Goal: Task Accomplishment & Management: Use online tool/utility

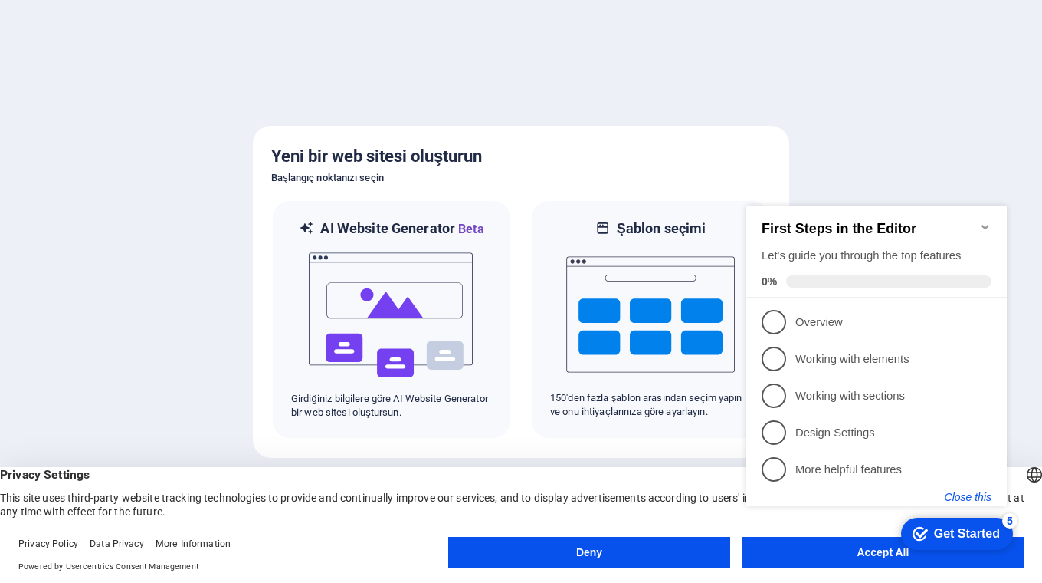
click at [961, 501] on button "Close this" at bounding box center [968, 497] width 47 height 12
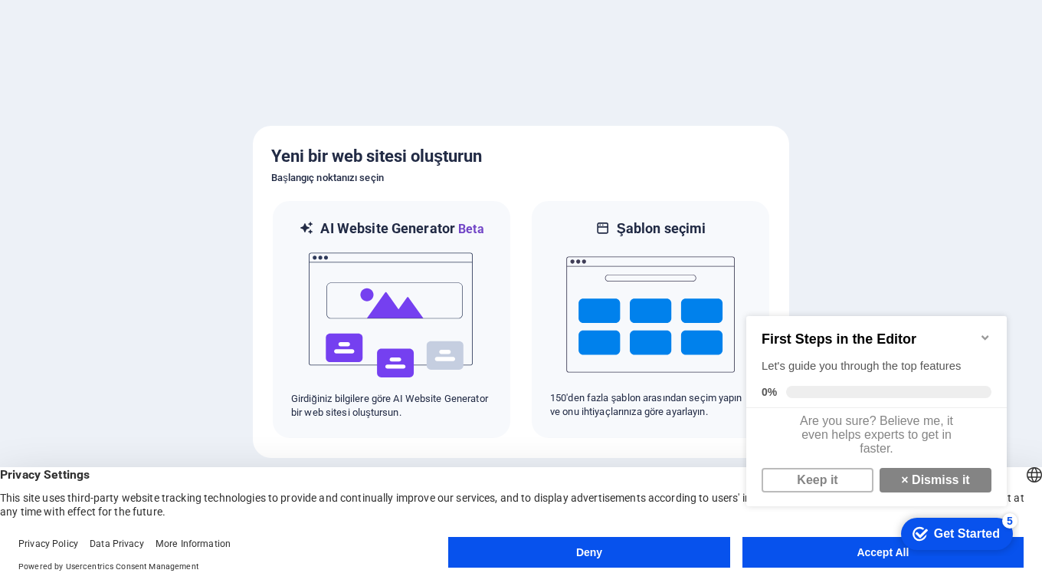
click at [983, 331] on icon "Minimize checklist" at bounding box center [986, 337] width 12 height 12
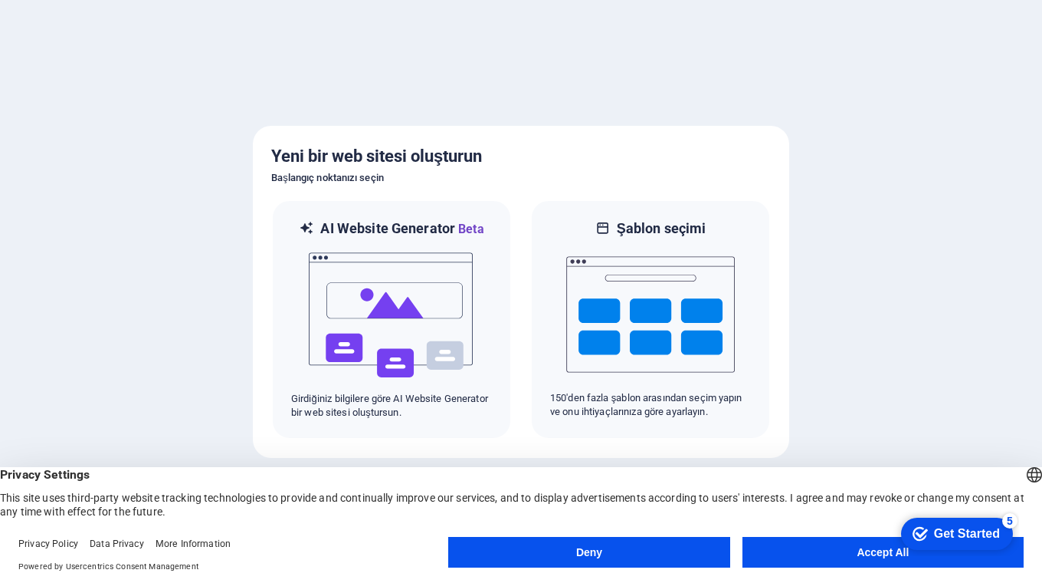
click at [878, 557] on button "Accept All" at bounding box center [883, 552] width 281 height 31
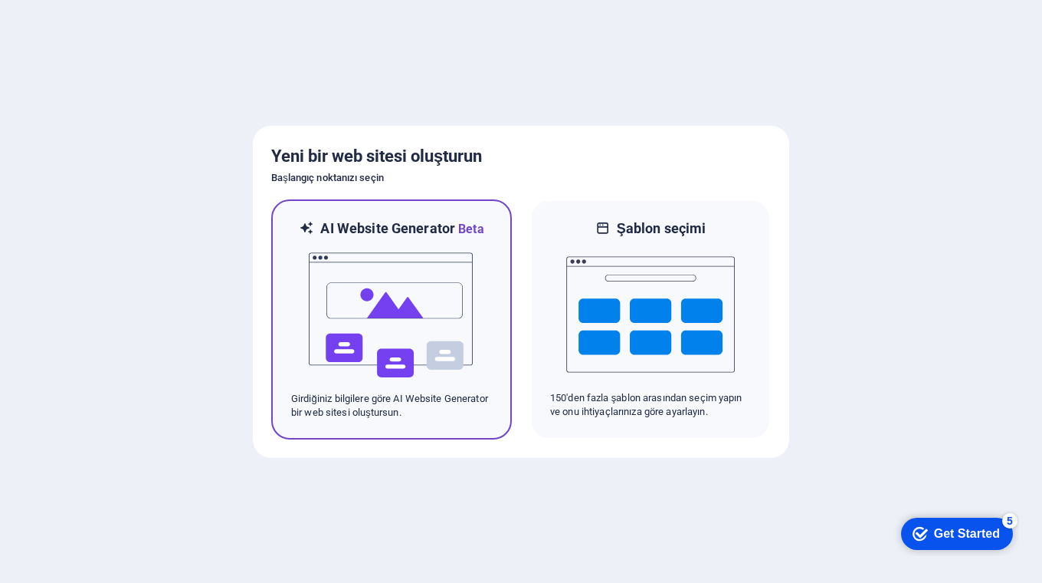
click at [381, 314] on img at bounding box center [391, 314] width 169 height 153
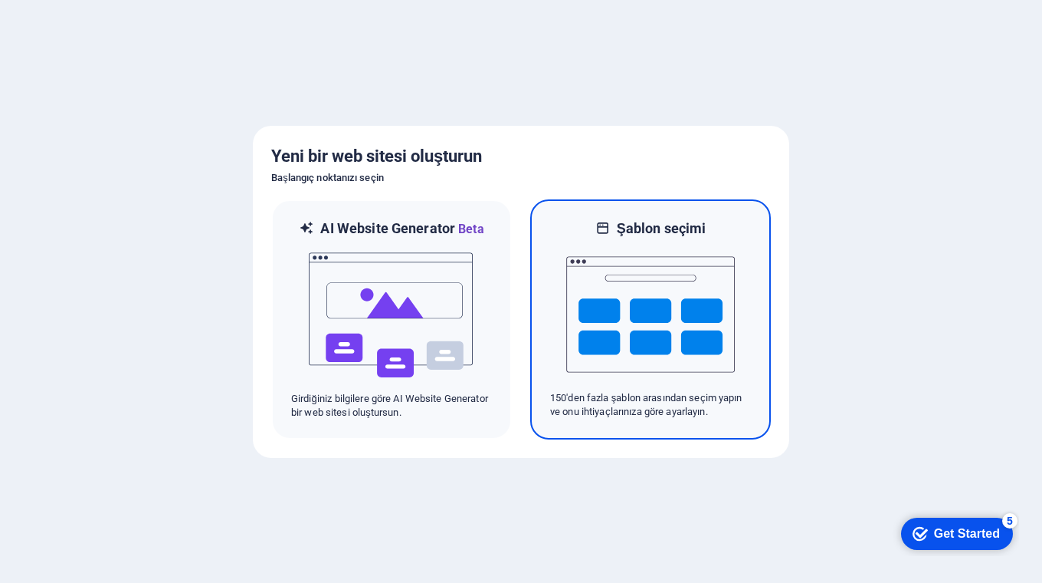
click at [671, 306] on img at bounding box center [650, 314] width 169 height 153
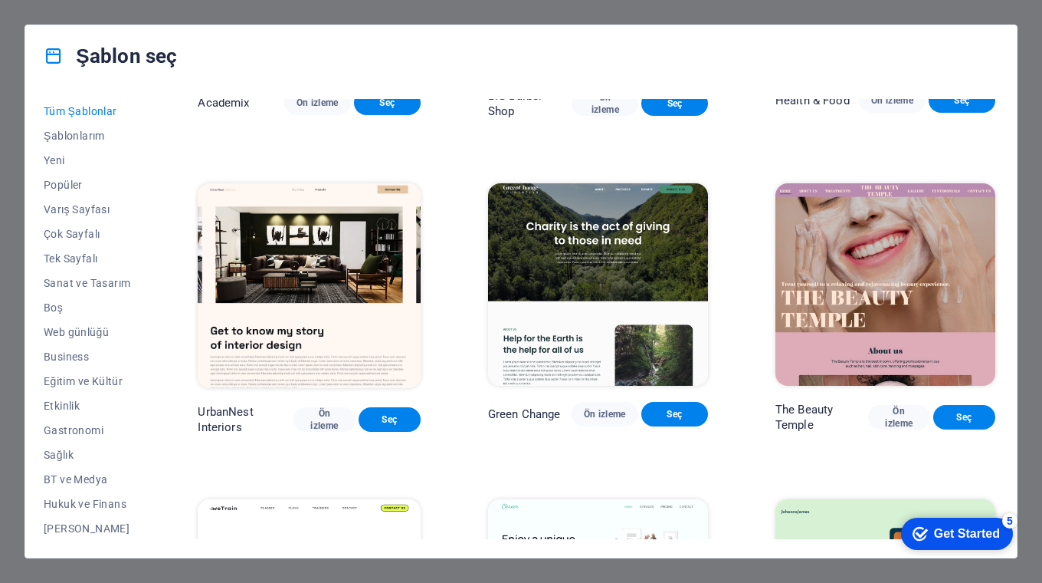
scroll to position [2427, 0]
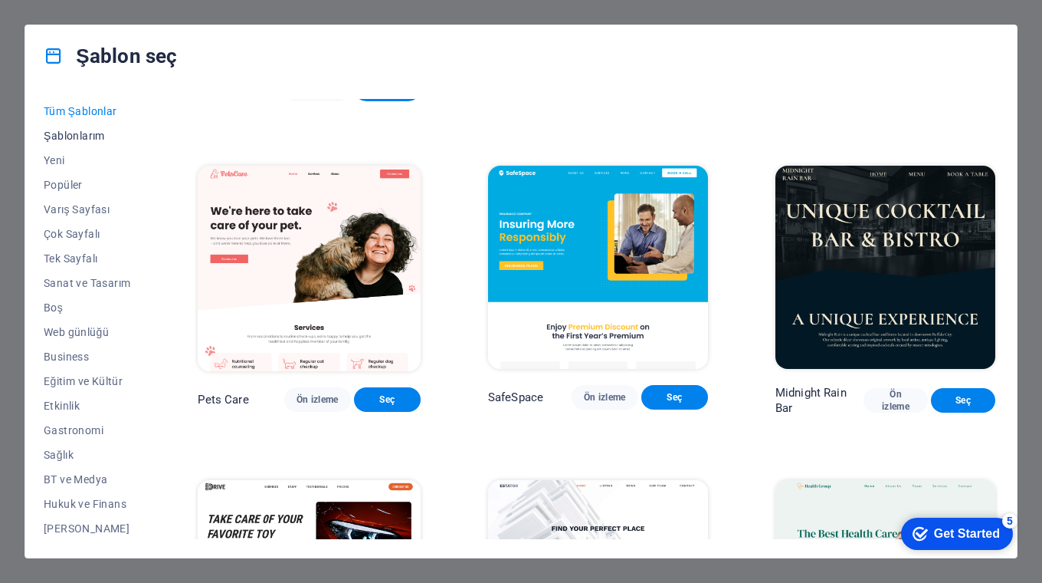
click at [90, 136] on span "Şablonlarım" at bounding box center [87, 136] width 87 height 12
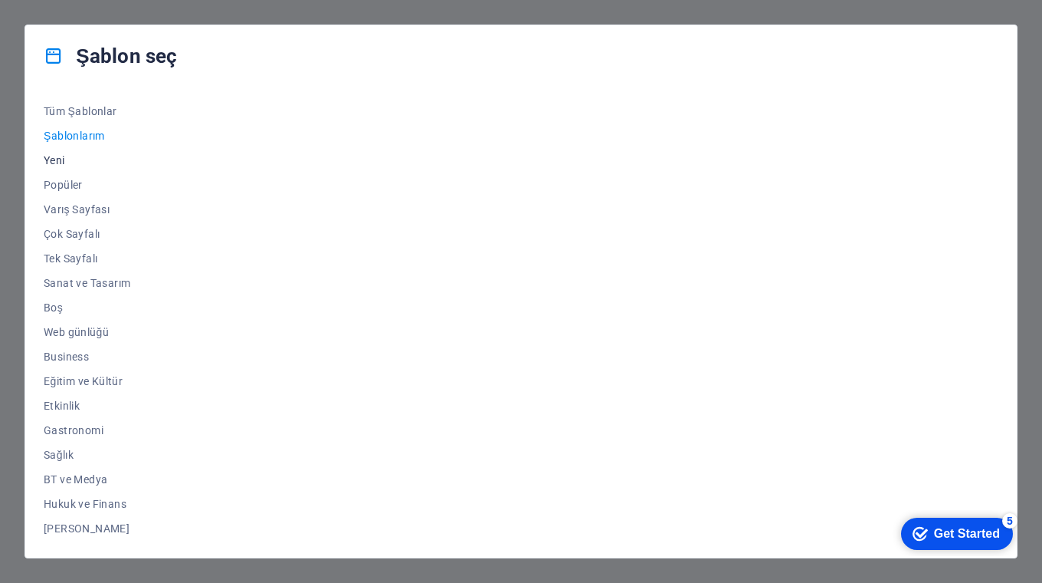
click at [59, 158] on span "Yeni" at bounding box center [87, 160] width 87 height 12
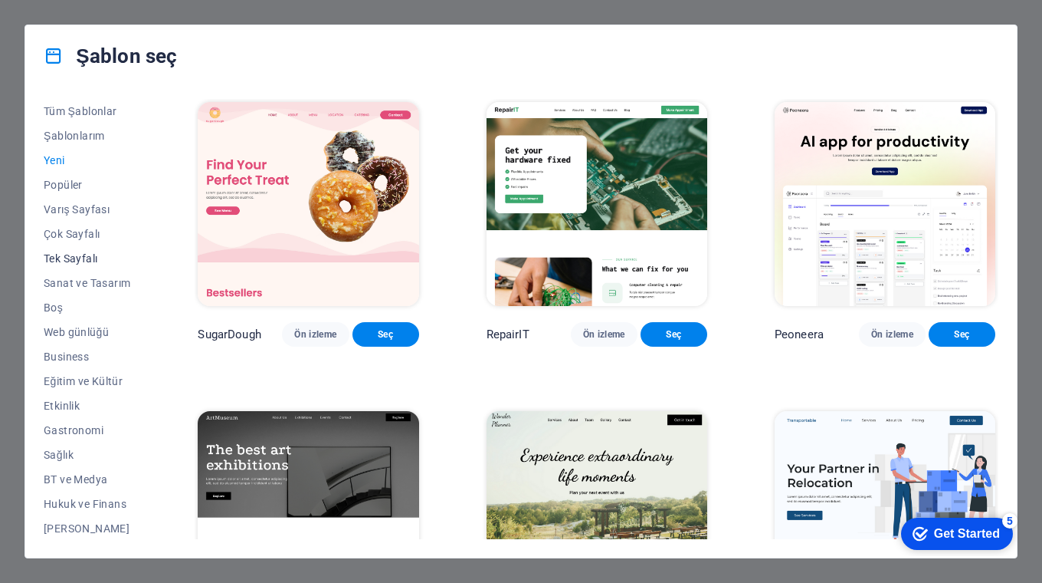
click at [68, 256] on span "Tek Sayfalı" at bounding box center [87, 258] width 87 height 12
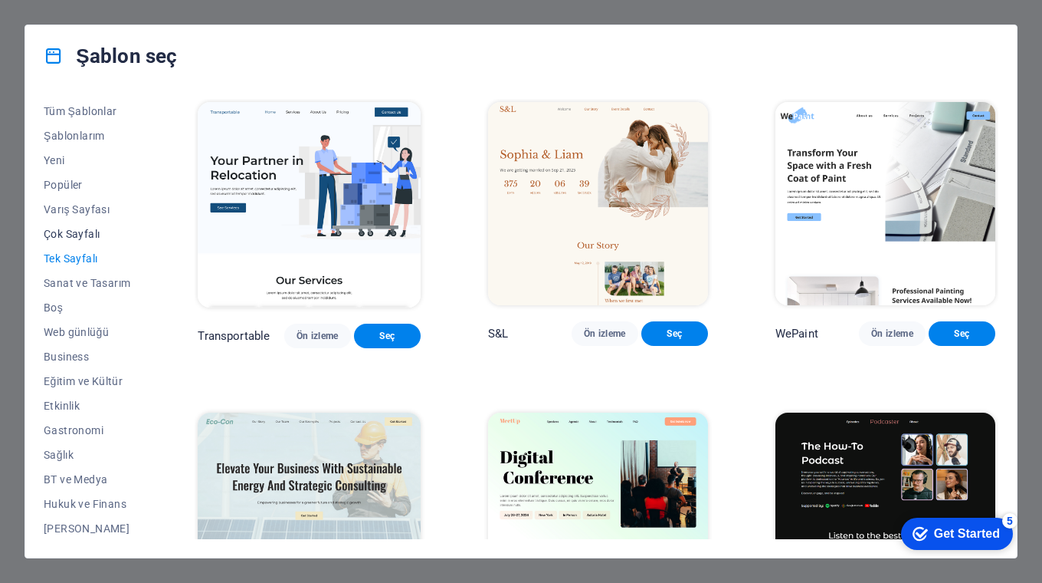
click at [67, 233] on span "Çok Sayfalı" at bounding box center [87, 234] width 87 height 12
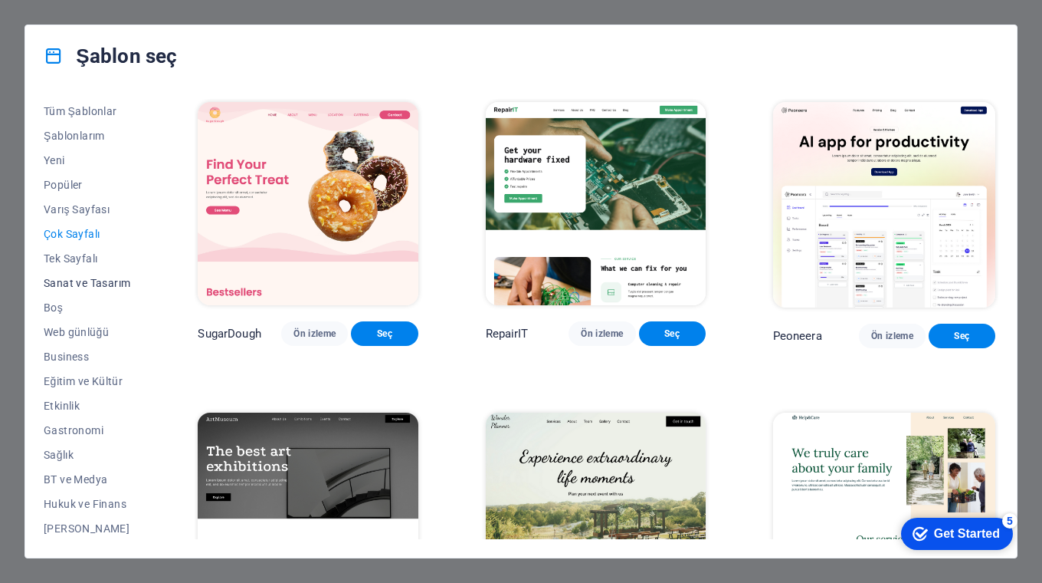
click at [59, 282] on span "Sanat ve Tasarım" at bounding box center [87, 283] width 87 height 12
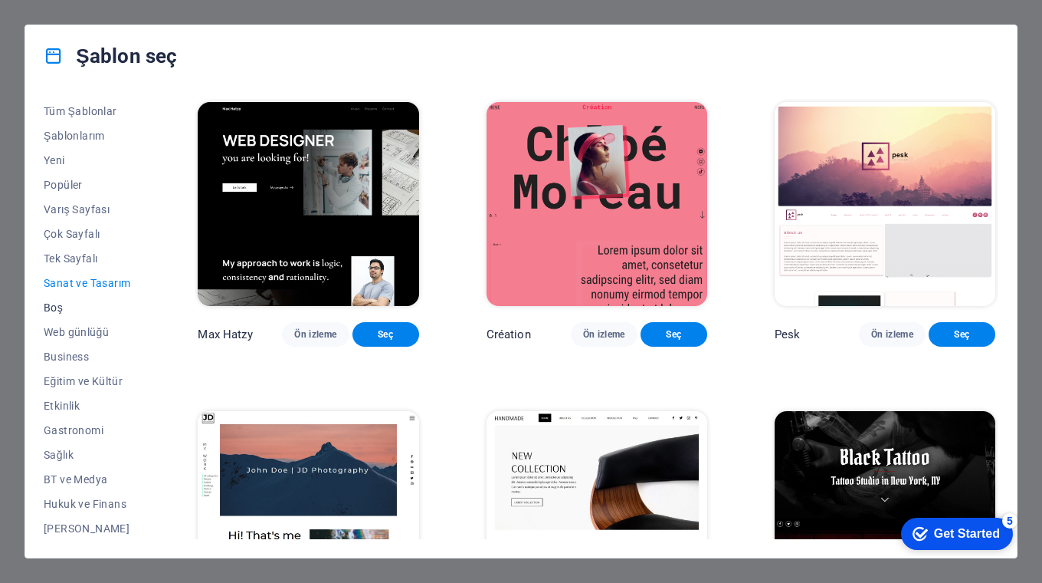
click at [53, 305] on span "Boş" at bounding box center [87, 307] width 87 height 12
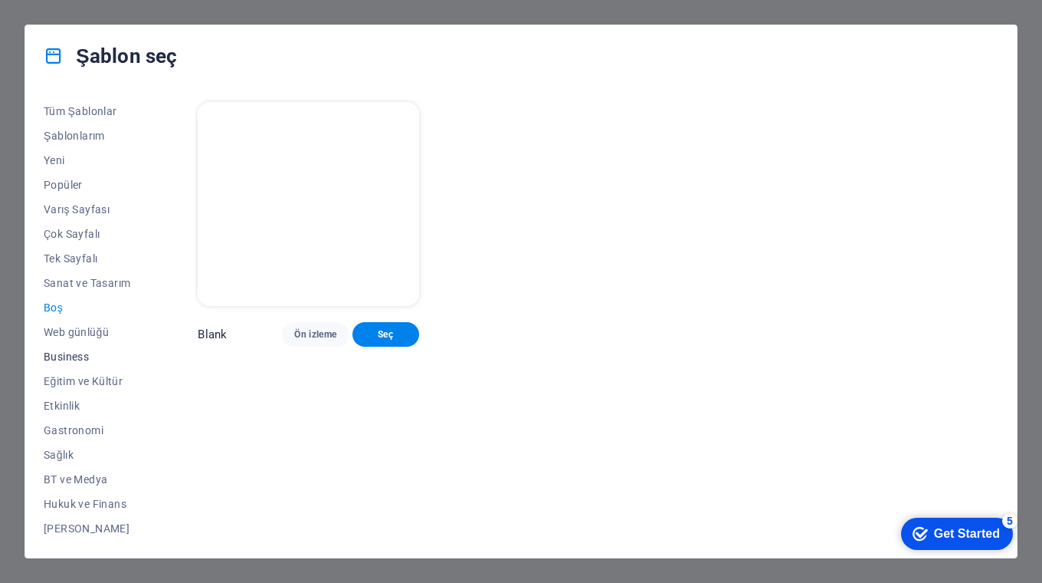
click at [62, 351] on span "Business" at bounding box center [87, 356] width 87 height 12
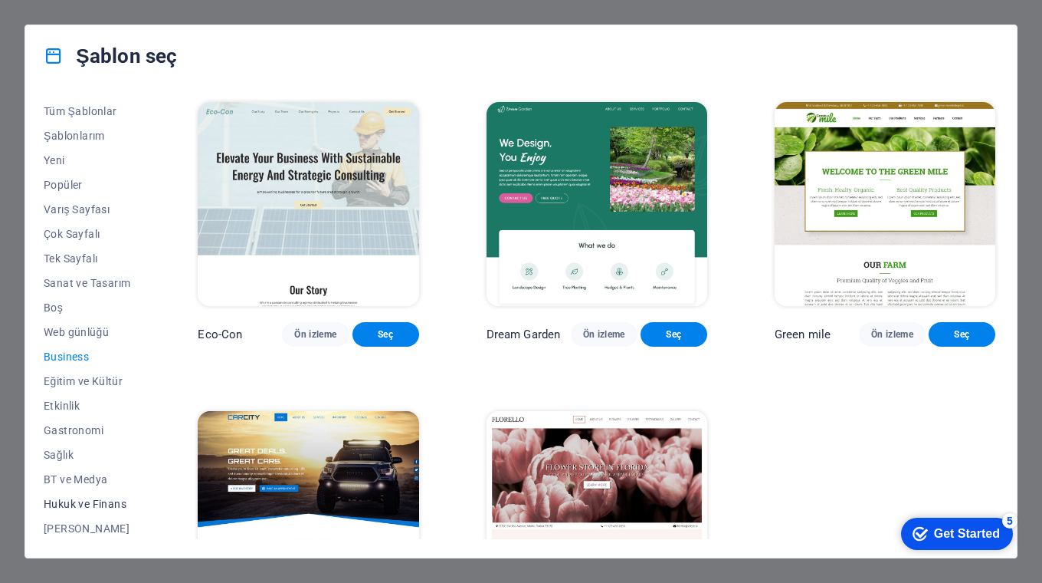
click at [64, 497] on span "Hukuk ve Finans" at bounding box center [87, 503] width 87 height 12
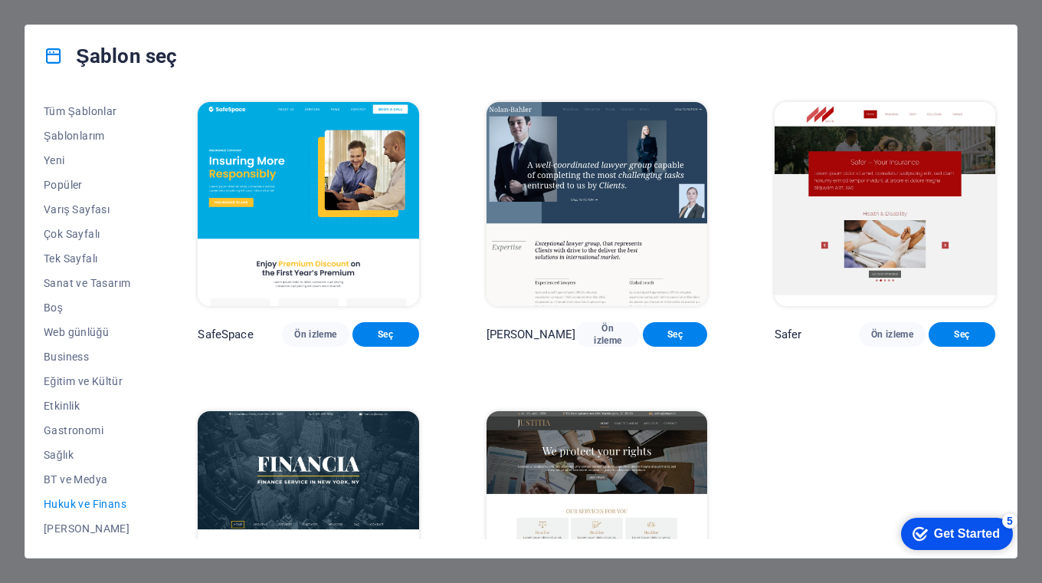
scroll to position [100, 0]
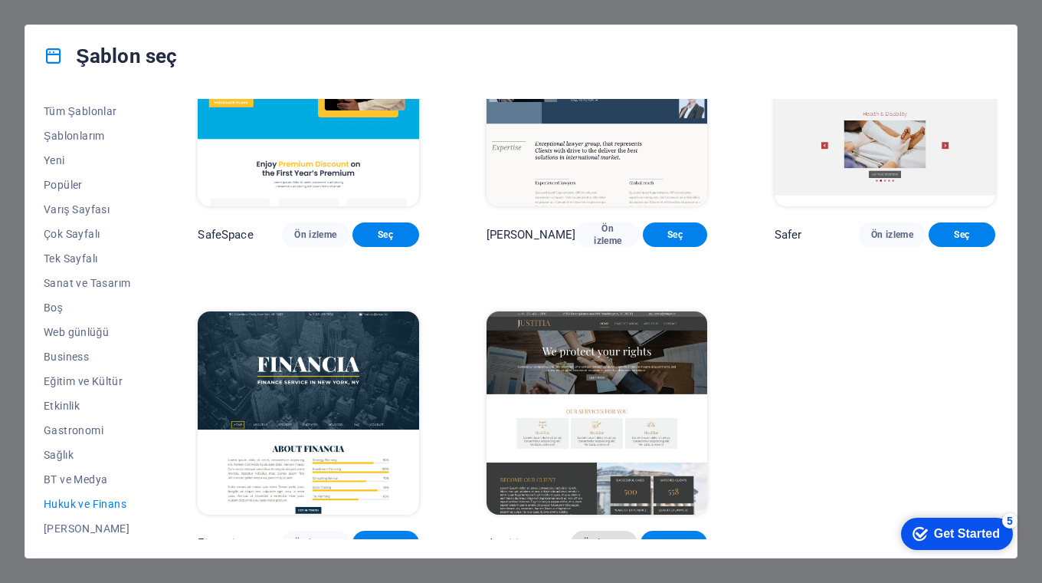
click at [594, 537] on span "Ön izleme" at bounding box center [604, 543] width 42 height 12
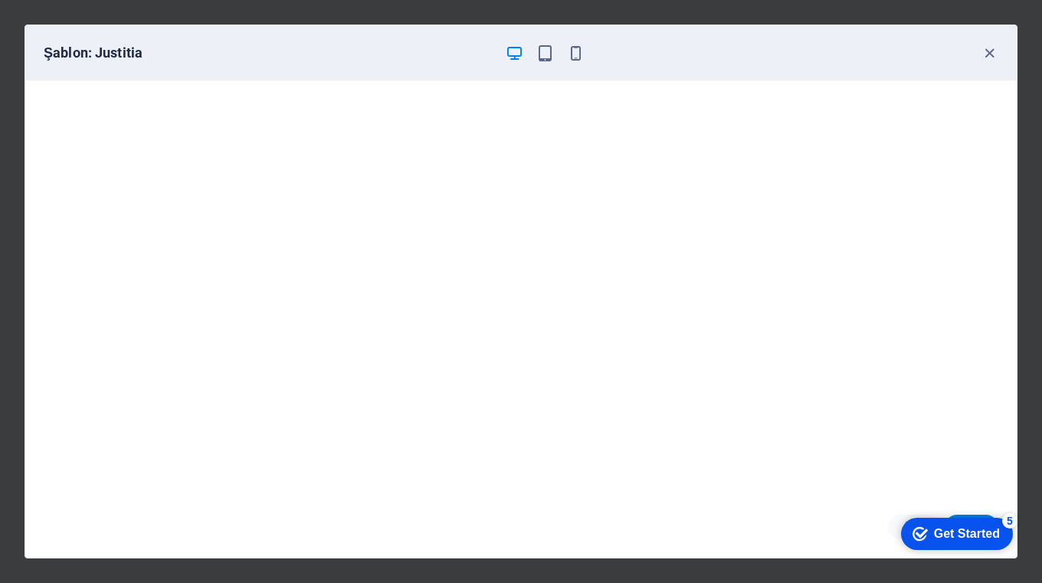
scroll to position [0, 0]
click at [994, 51] on icon "button" at bounding box center [990, 53] width 18 height 18
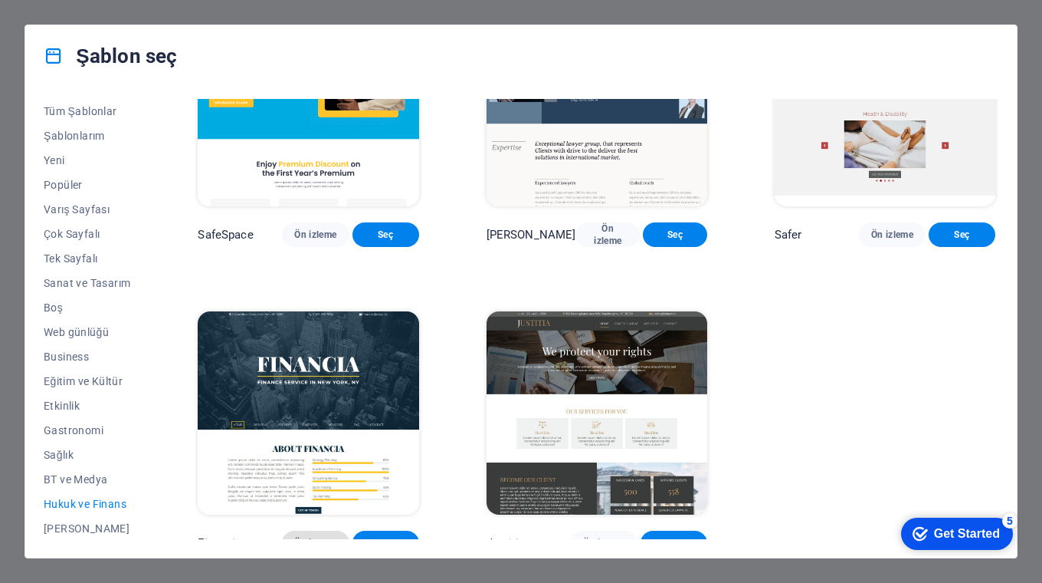
click at [319, 537] on span "Ön izleme" at bounding box center [315, 543] width 42 height 12
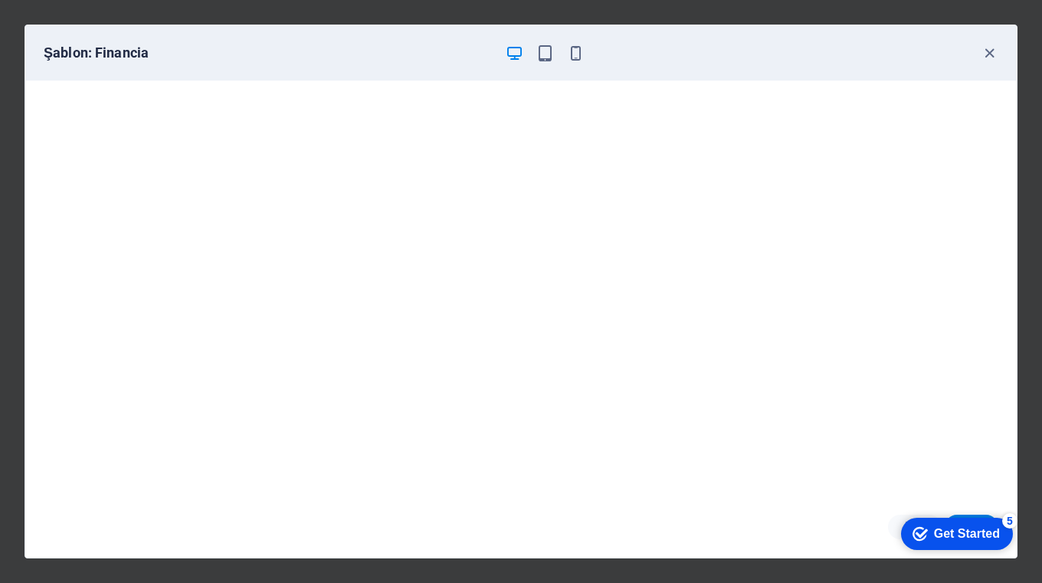
click at [956, 540] on div "Get Started" at bounding box center [967, 534] width 66 height 14
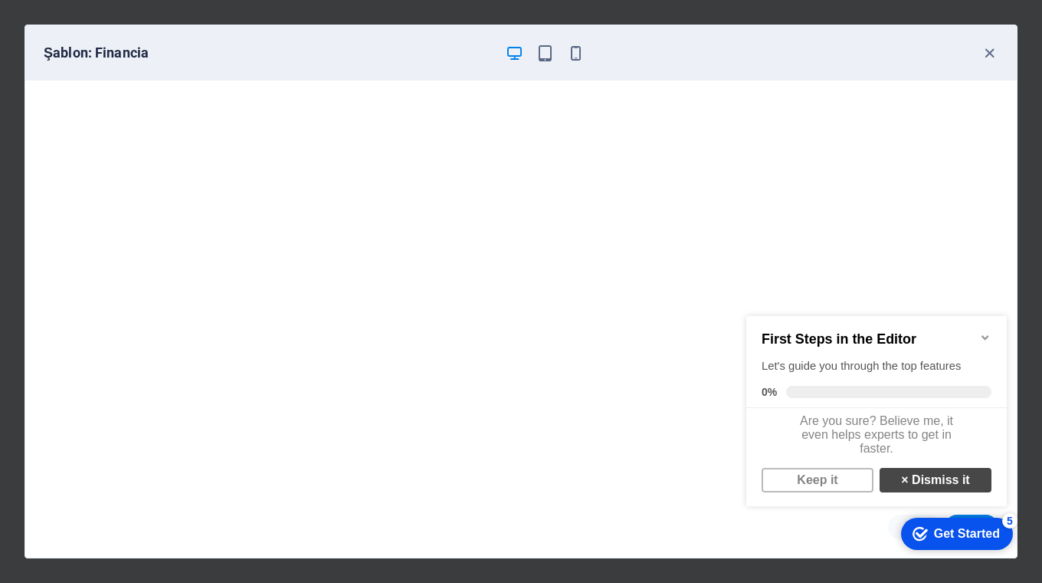
click at [901, 486] on strong "×" at bounding box center [904, 479] width 7 height 13
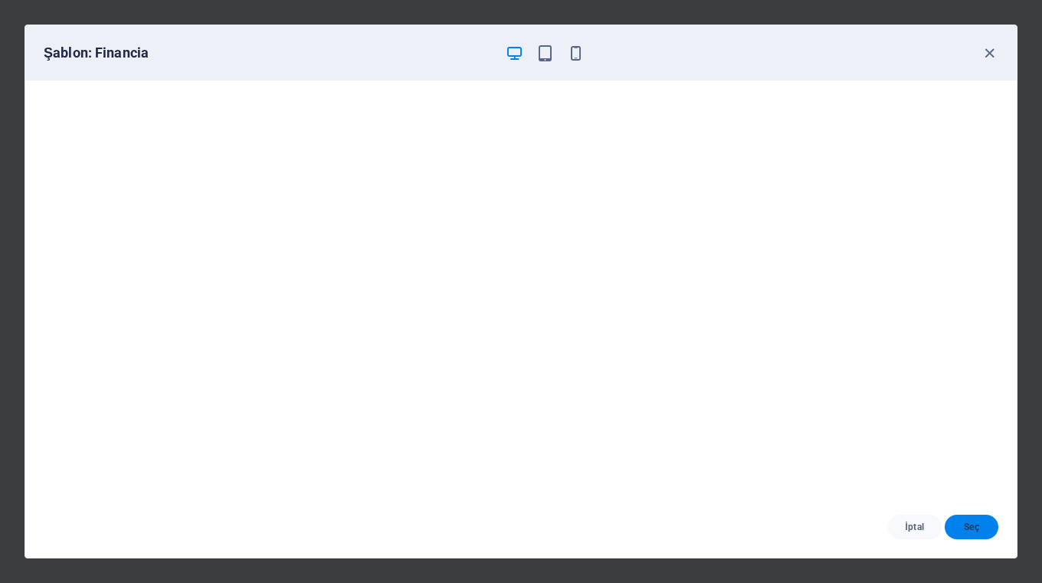
click at [962, 524] on span "Seç" at bounding box center [971, 526] width 29 height 12
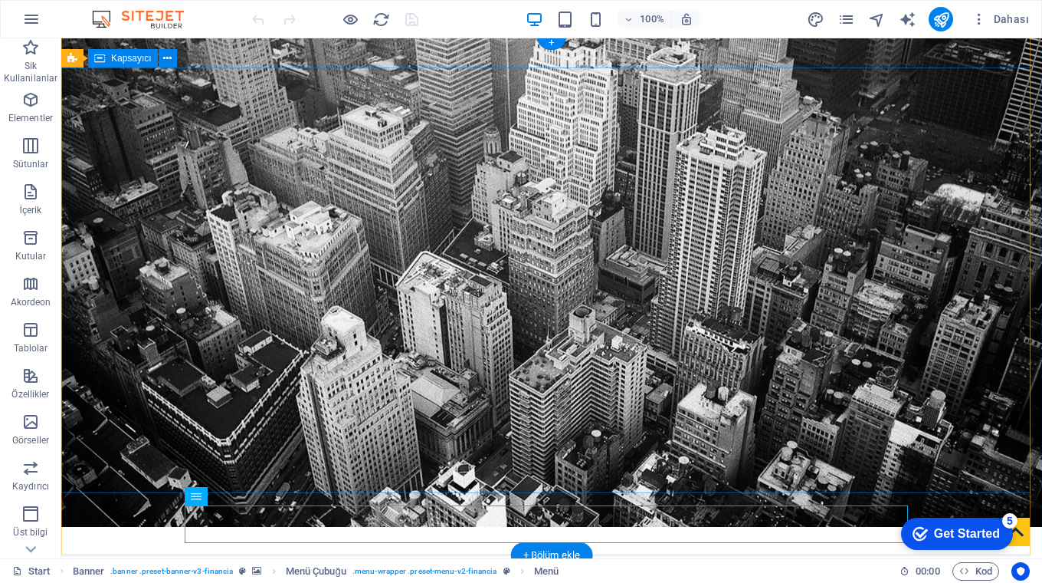
scroll to position [128, 0]
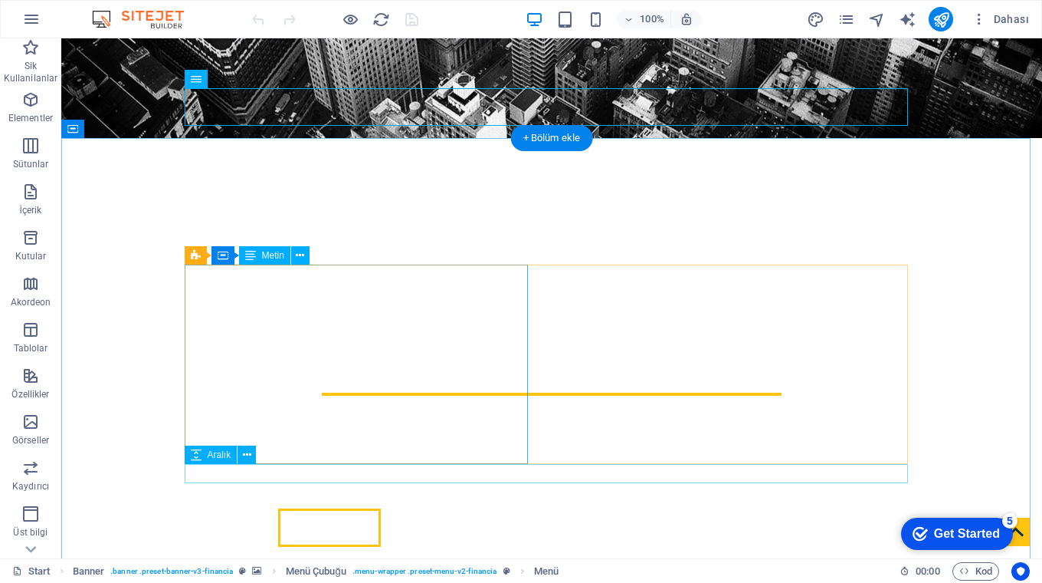
scroll to position [0, 0]
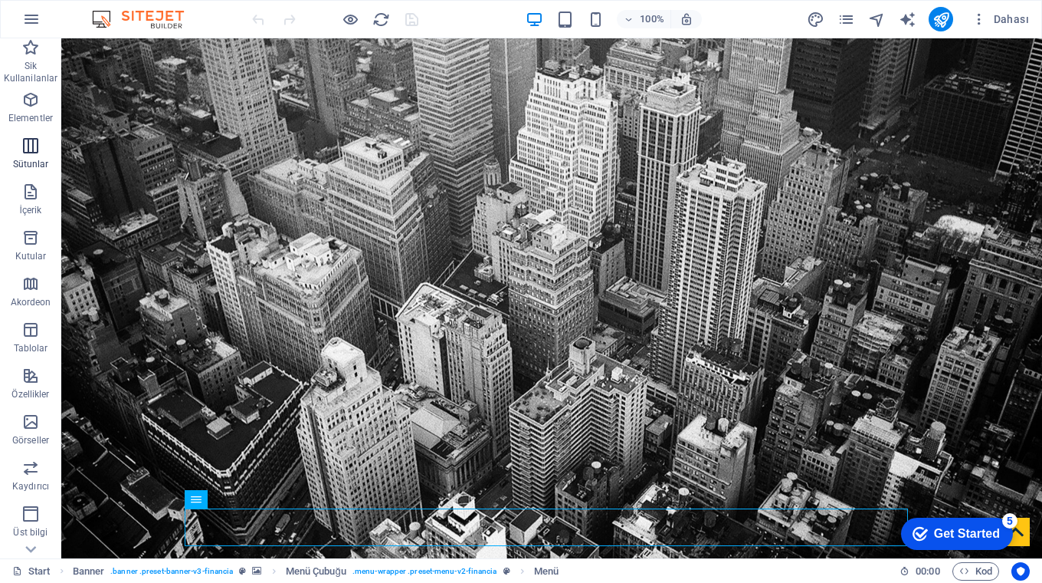
click at [41, 149] on span "Sütunlar" at bounding box center [30, 154] width 61 height 37
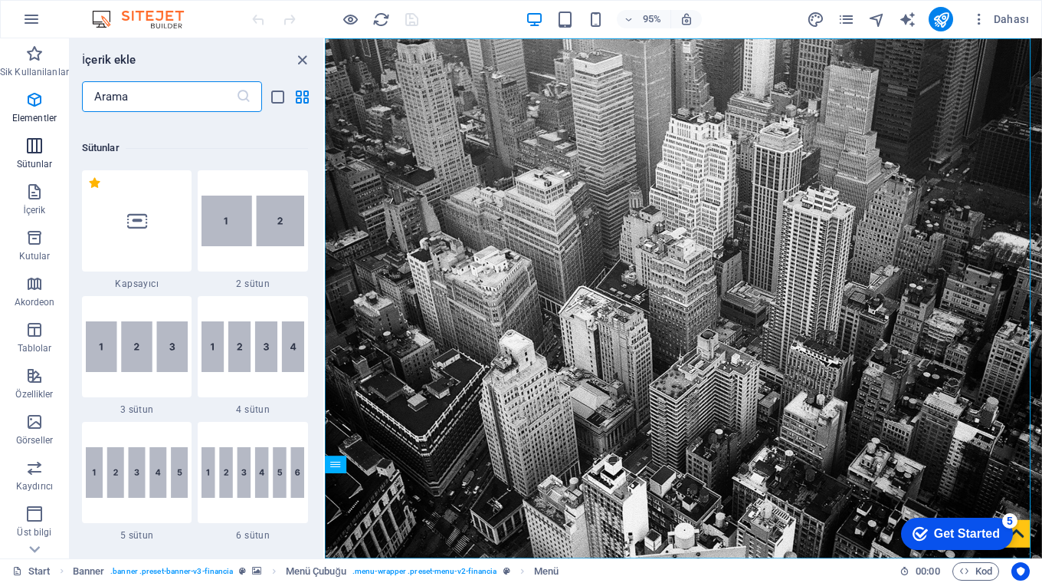
scroll to position [759, 0]
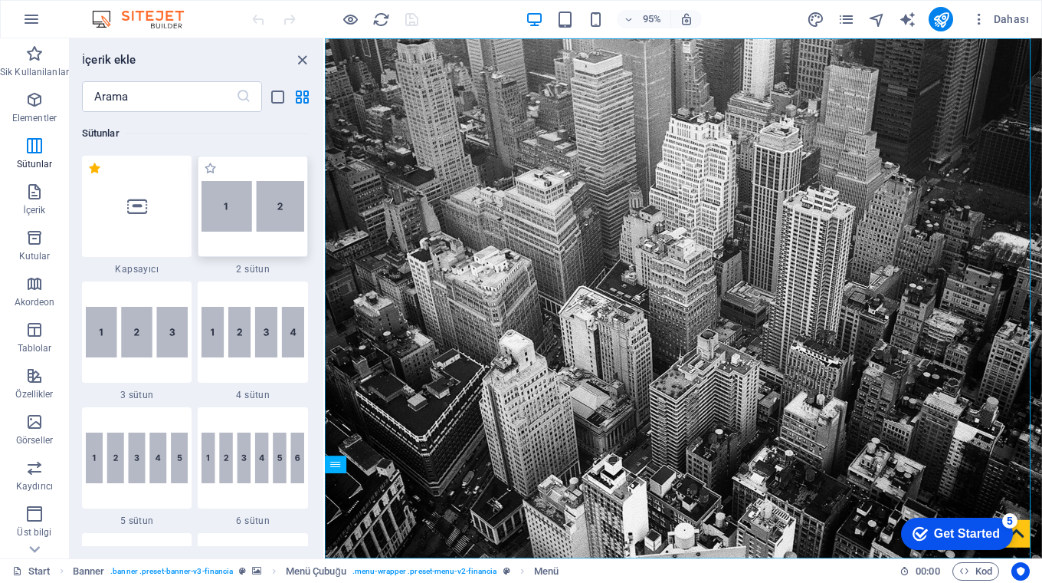
click at [228, 206] on img at bounding box center [253, 206] width 103 height 51
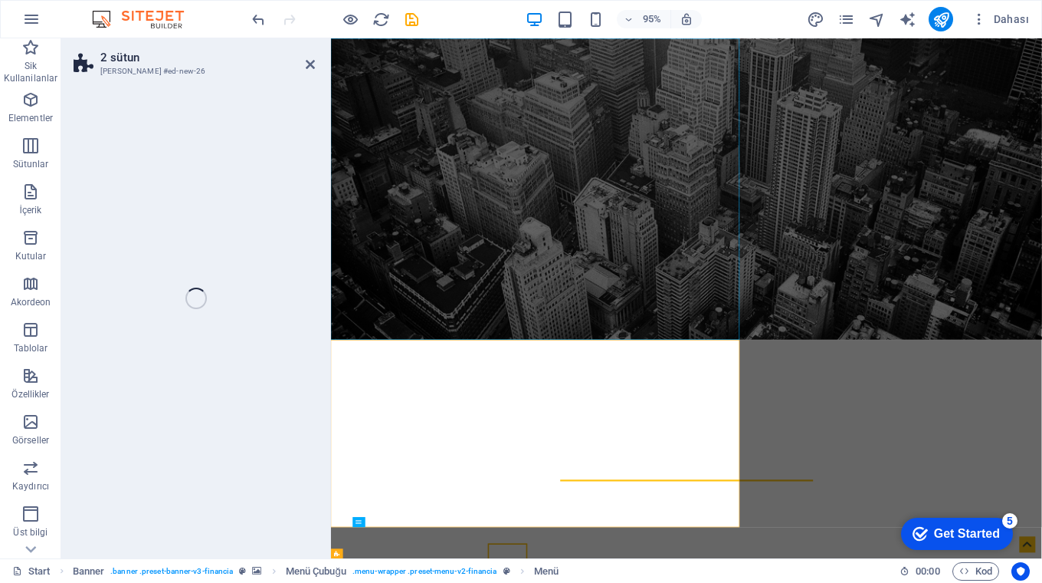
select select "rem"
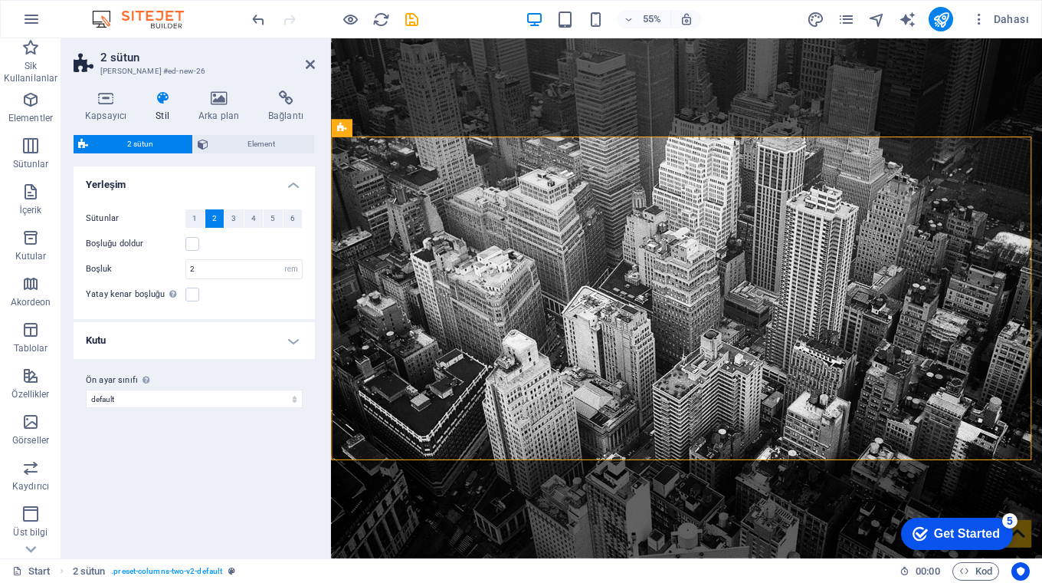
scroll to position [444, 0]
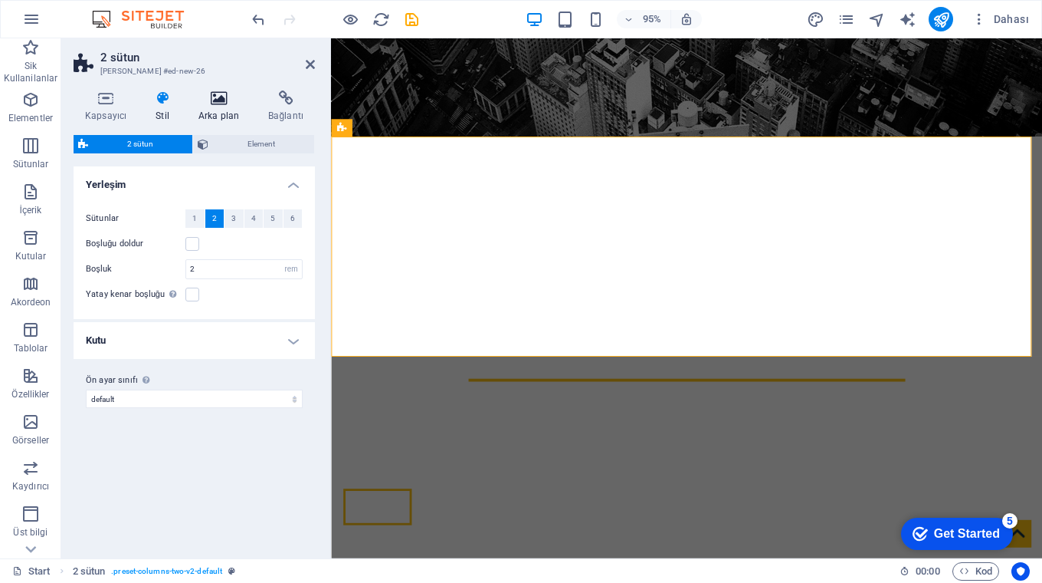
click at [223, 100] on icon at bounding box center [219, 97] width 64 height 15
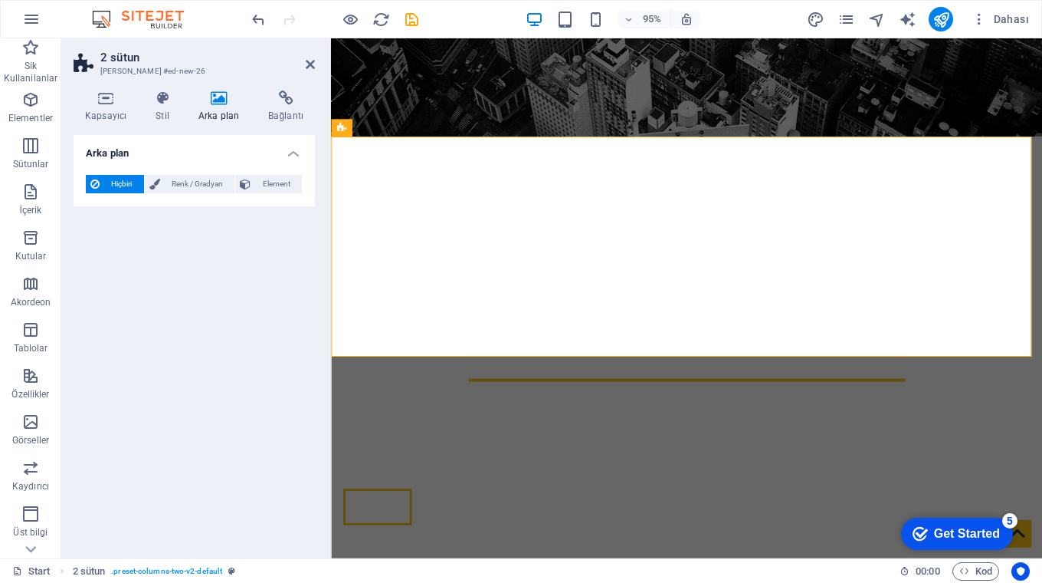
click at [222, 97] on icon at bounding box center [219, 97] width 64 height 15
click at [163, 98] on icon at bounding box center [162, 97] width 37 height 15
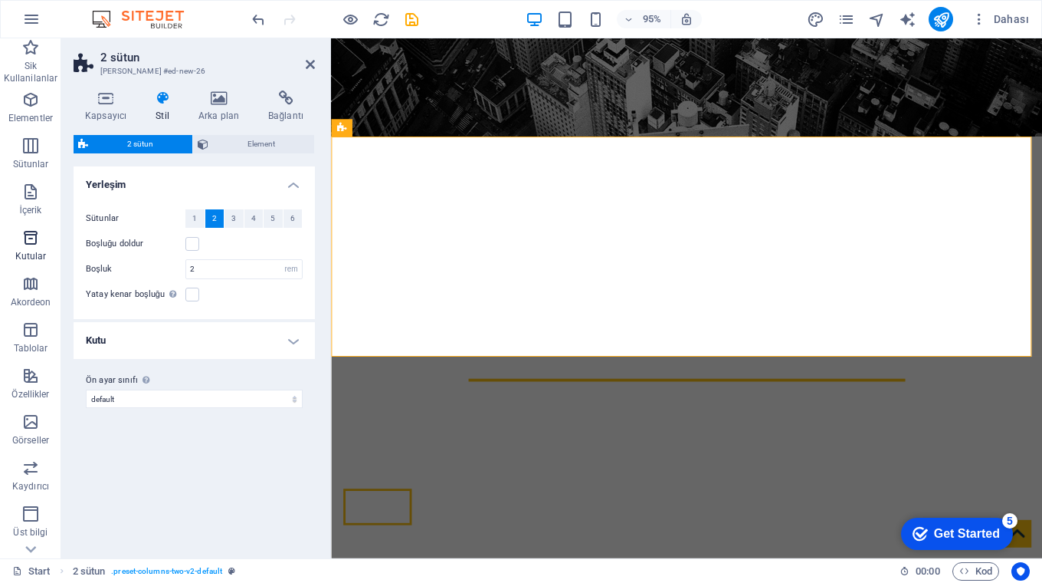
click at [31, 242] on icon "button" at bounding box center [30, 237] width 18 height 18
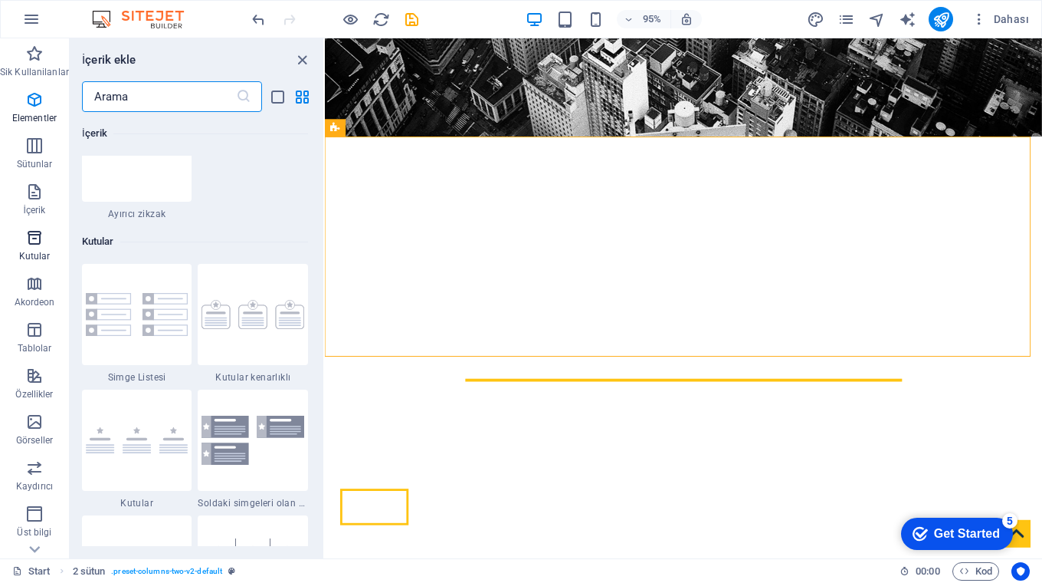
scroll to position [4228, 0]
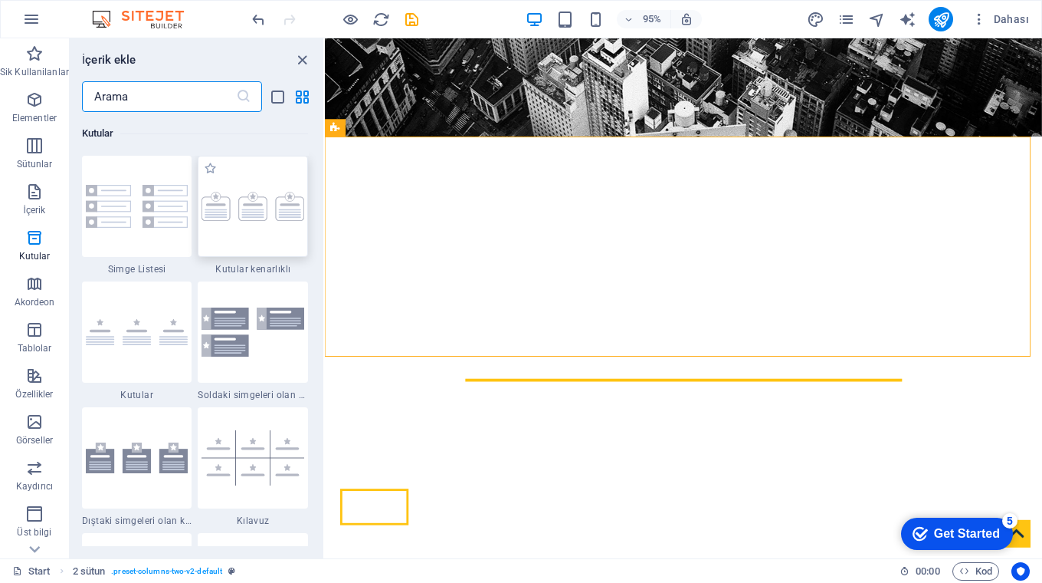
click at [257, 244] on div at bounding box center [253, 206] width 110 height 101
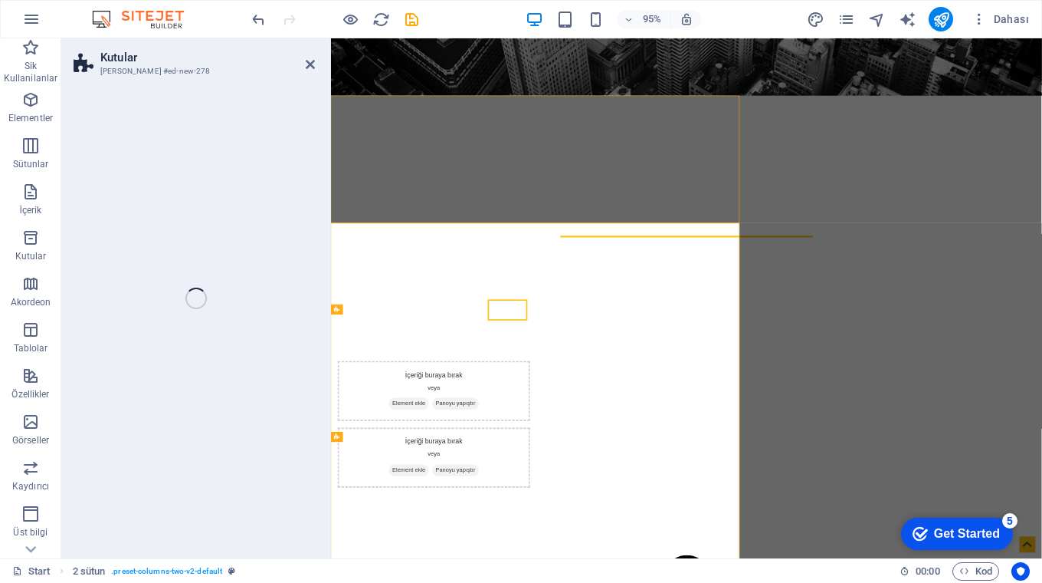
select select "rem"
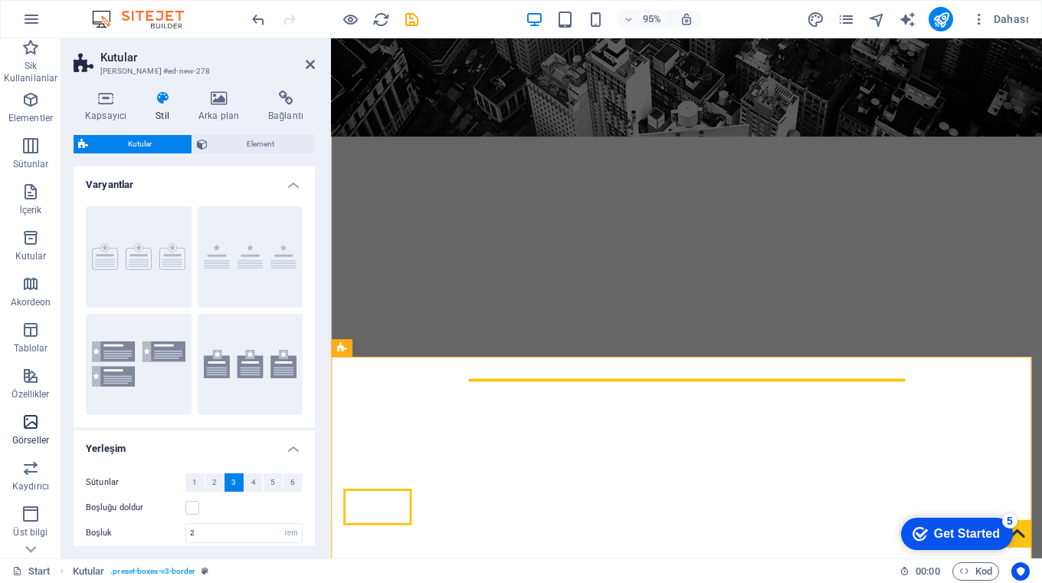
click at [28, 418] on icon "button" at bounding box center [30, 421] width 18 height 18
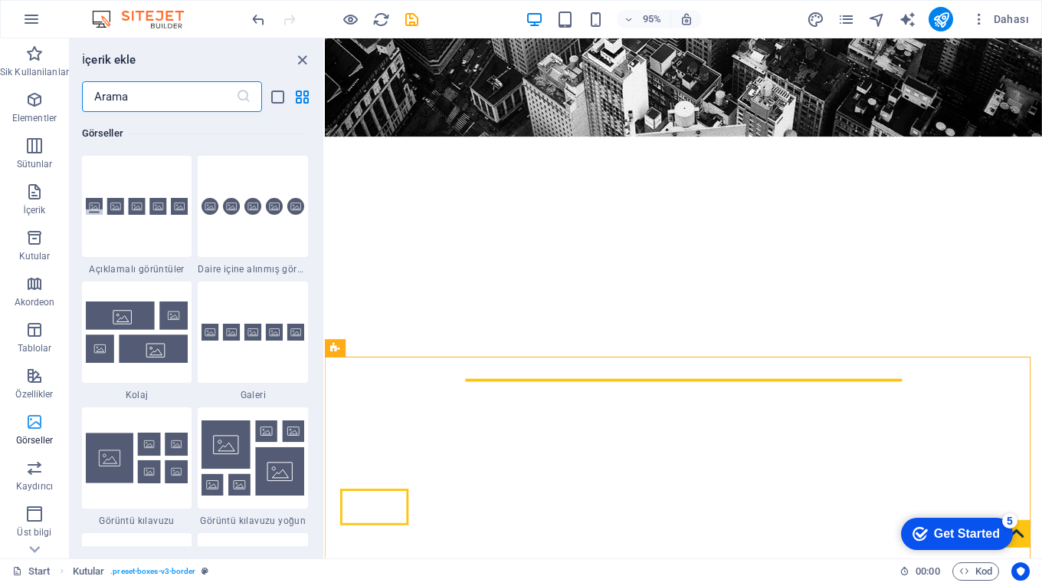
scroll to position [170, 0]
